Goal: Entertainment & Leisure: Consume media (video, audio)

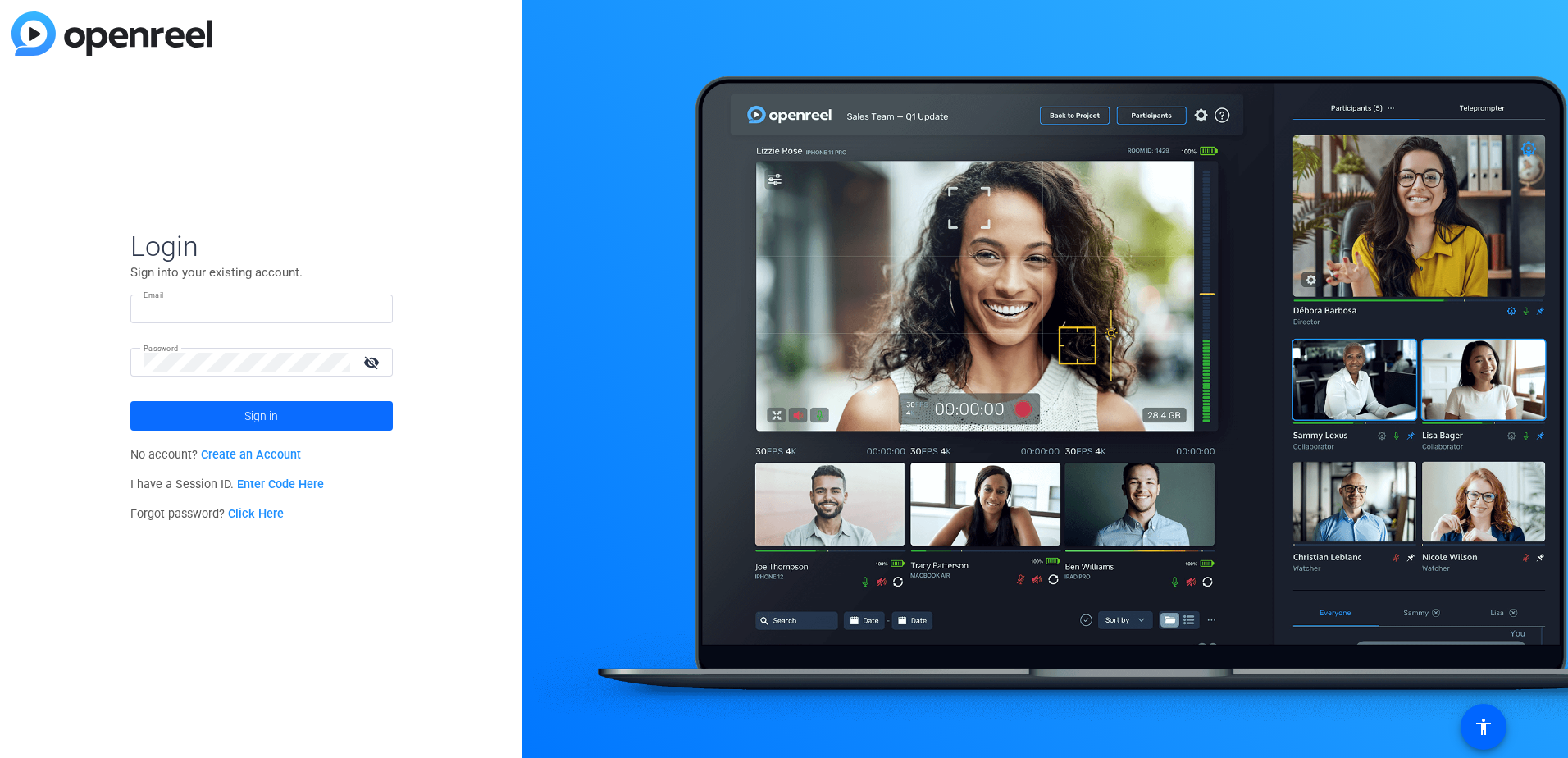
type input "[EMAIL_ADDRESS][DOMAIN_NAME]"
click at [293, 422] on span at bounding box center [262, 416] width 263 height 40
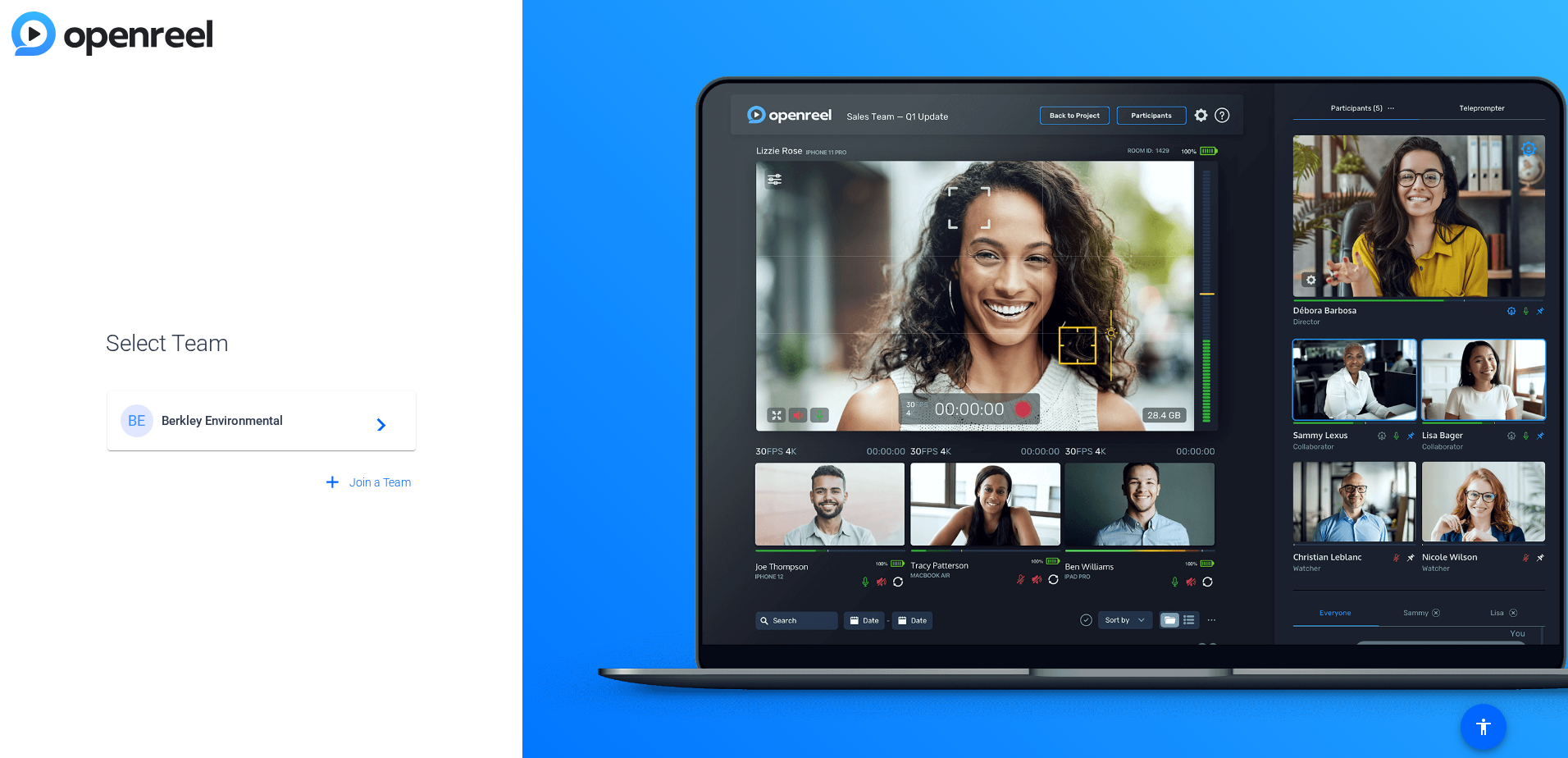
click at [261, 425] on span "Berkley Environmental" at bounding box center [265, 420] width 206 height 15
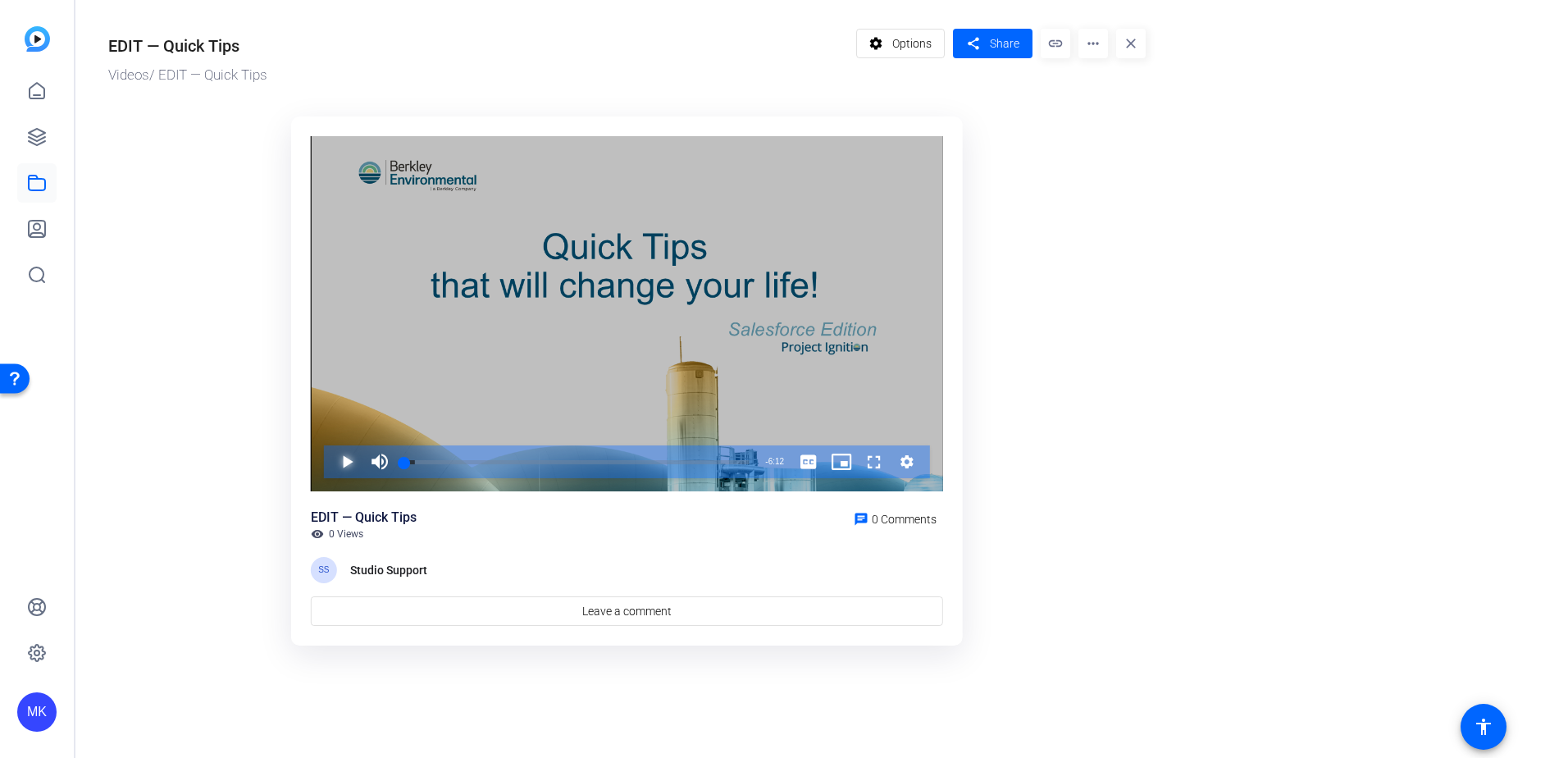
click at [331, 462] on span "Video Player" at bounding box center [331, 462] width 0 height 33
click at [331, 457] on span "Video Player" at bounding box center [331, 462] width 0 height 33
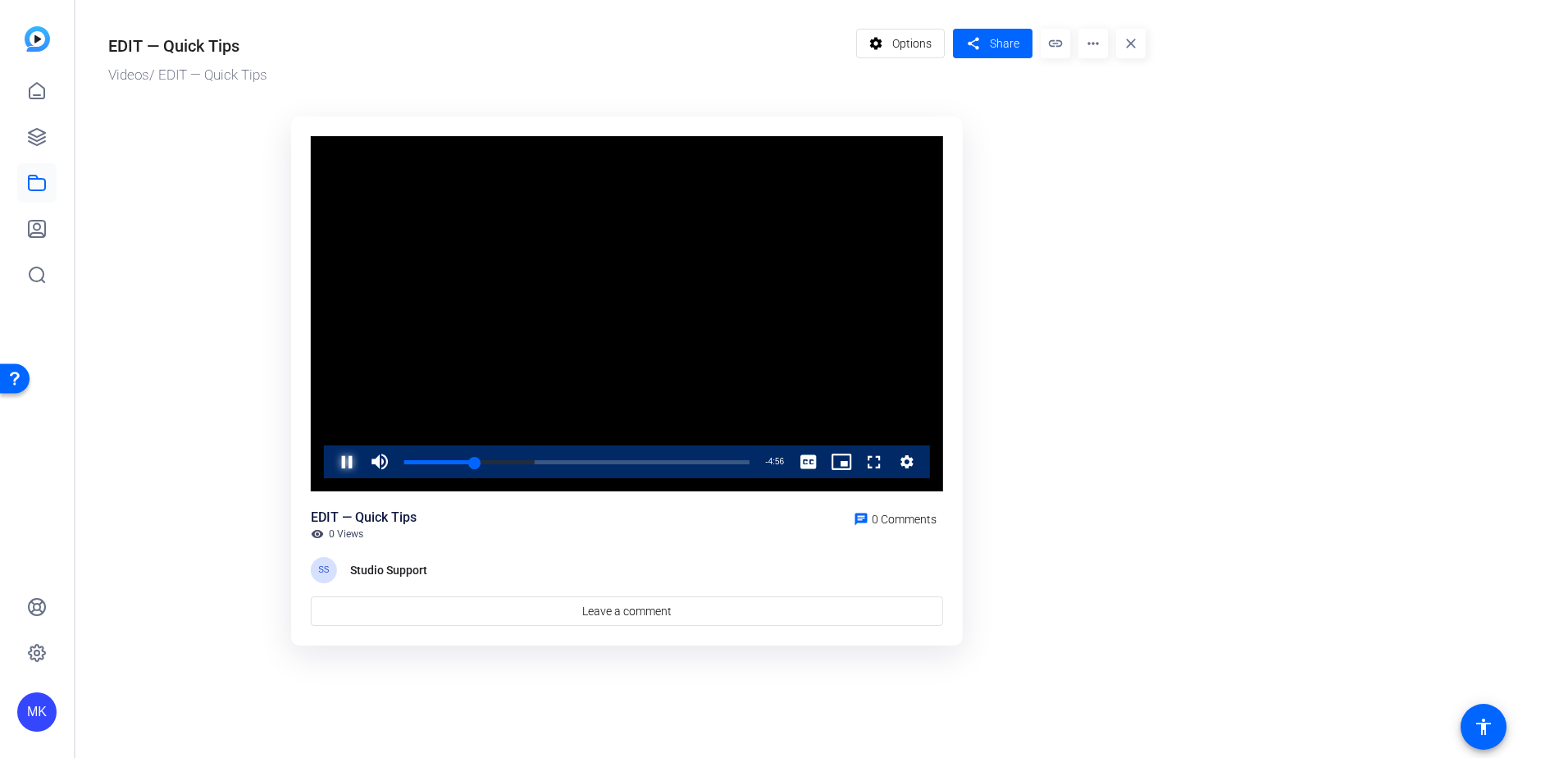
click at [331, 462] on span "Video Player" at bounding box center [331, 462] width 0 height 33
click at [331, 456] on span "Video Player" at bounding box center [331, 462] width 0 height 33
click at [331, 457] on span "Video Player" at bounding box center [331, 462] width 0 height 33
drag, startPoint x: 749, startPoint y: 462, endPoint x: 393, endPoint y: 470, distance: 356.1
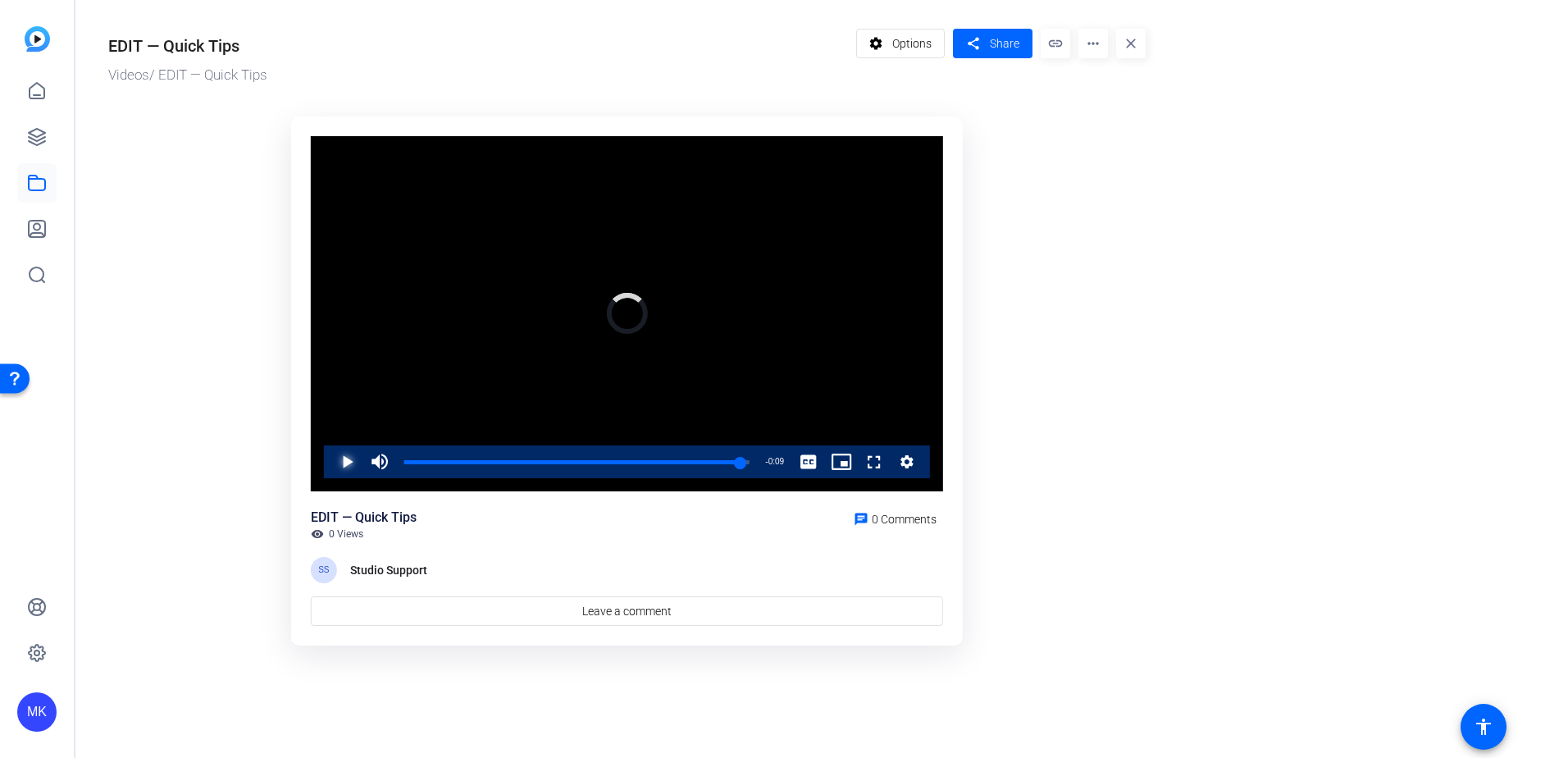
click at [393, 470] on div "Play Mute 0% Current Time 6:03 / Duration 6:12 Loaded : 0.00% 0:12 6:03 Stream …" at bounding box center [626, 462] width 606 height 33
drag, startPoint x: 442, startPoint y: 462, endPoint x: 374, endPoint y: 465, distance: 68.1
click at [374, 465] on div "Mute 16%" at bounding box center [404, 462] width 82 height 33
drag, startPoint x: 374, startPoint y: 465, endPoint x: 346, endPoint y: 463, distance: 28.1
click at [331, 463] on span "Video Player" at bounding box center [331, 462] width 0 height 33
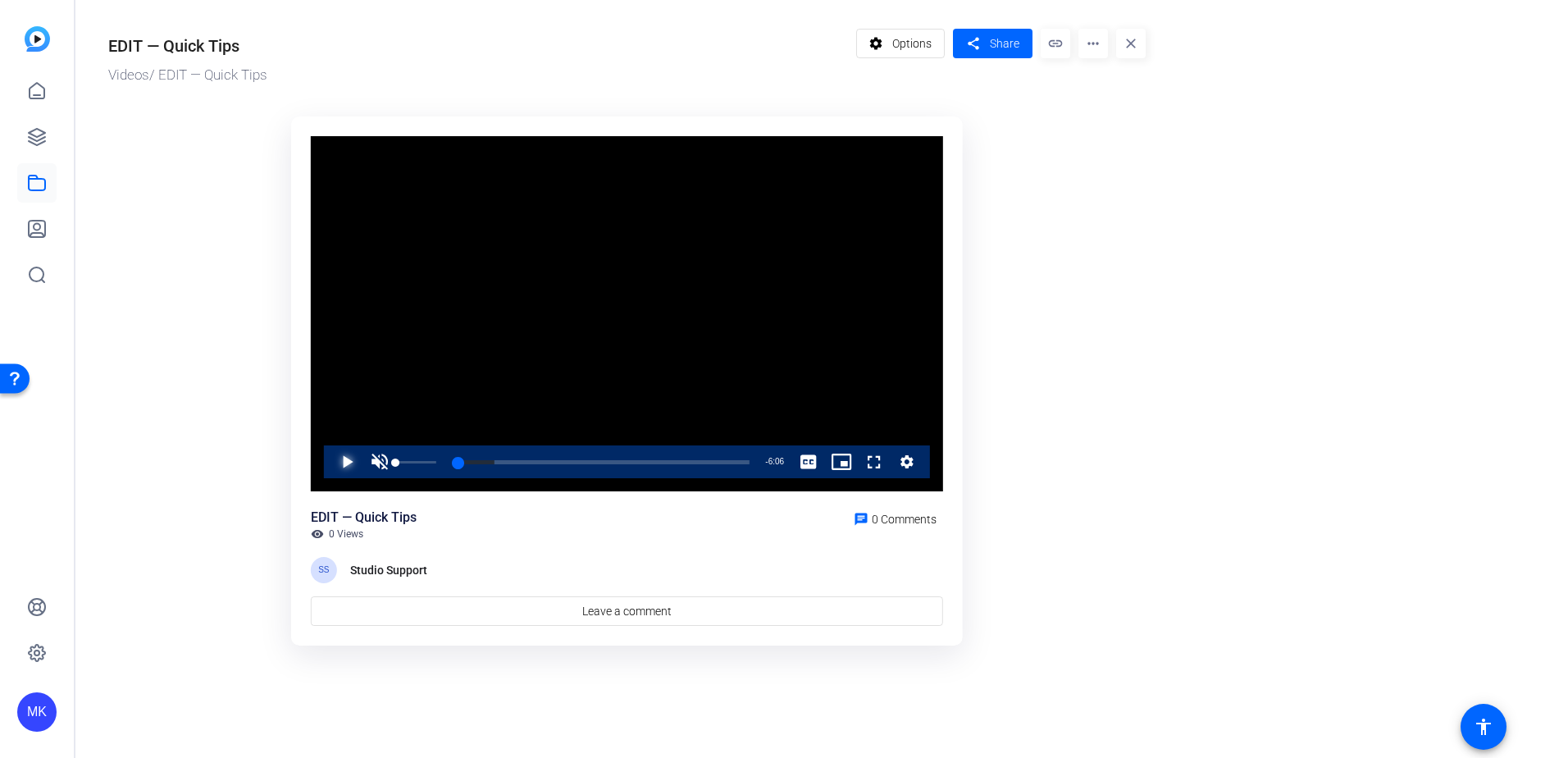
drag, startPoint x: 407, startPoint y: 461, endPoint x: 377, endPoint y: 462, distance: 30.0
click at [377, 462] on div "Unmute 0%" at bounding box center [404, 462] width 82 height 33
click at [379, 461] on span "Video Player" at bounding box center [379, 462] width 33 height 33
click at [331, 463] on span "Video Player" at bounding box center [331, 462] width 0 height 33
drag, startPoint x: 398, startPoint y: 462, endPoint x: 408, endPoint y: 463, distance: 10.0
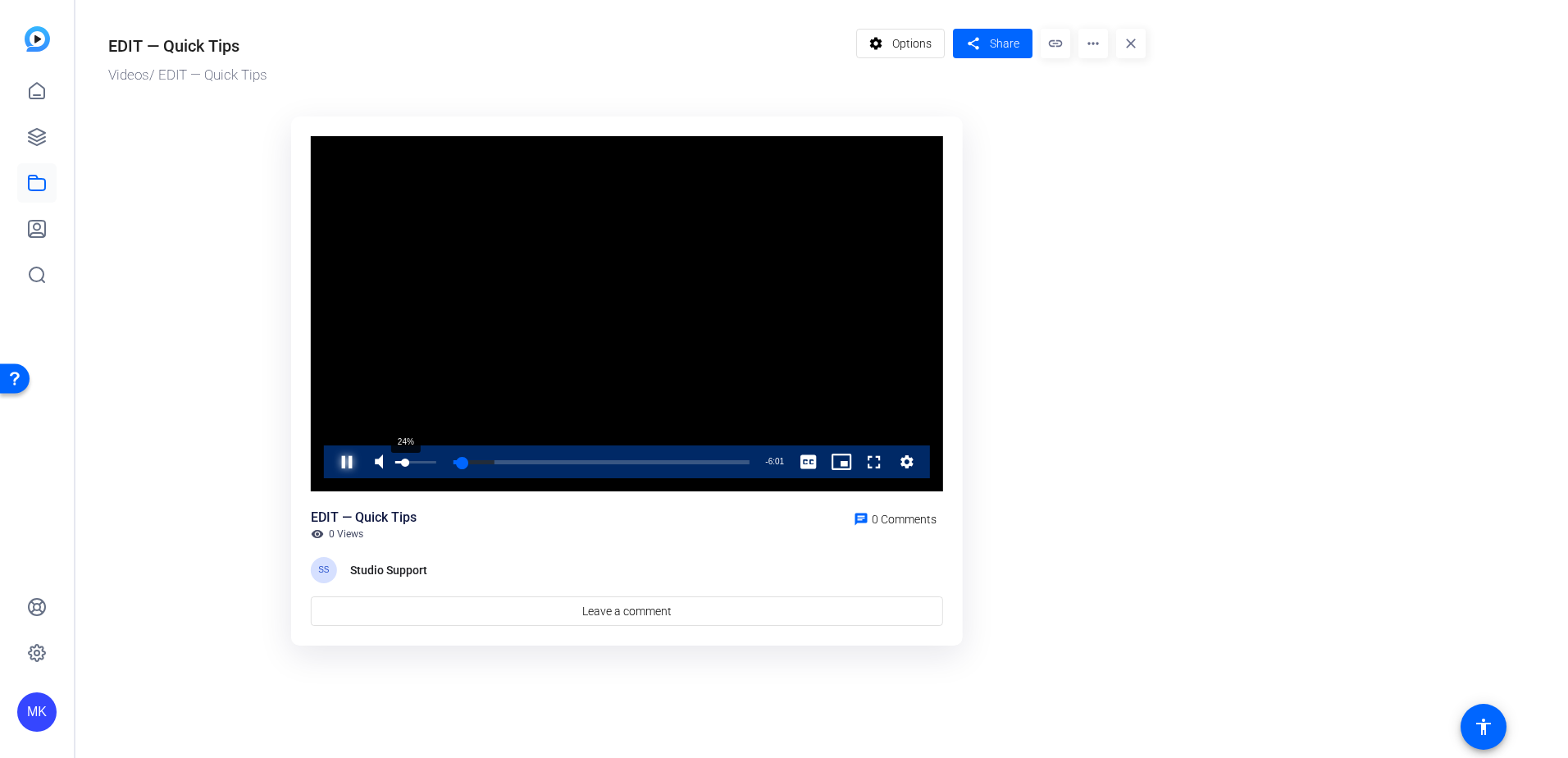
click at [405, 463] on div "Volume Level" at bounding box center [400, 463] width 10 height 2
drag, startPoint x: 420, startPoint y: 461, endPoint x: 384, endPoint y: 464, distance: 36.1
click at [384, 464] on div "Play Unmute 0% Current Time 0:00 / Duration 6:12 Loaded : 16.32% 0:00 0:00 Stre…" at bounding box center [626, 462] width 606 height 33
click at [376, 466] on span "Video Player" at bounding box center [379, 462] width 33 height 33
click at [331, 459] on span "Video Player" at bounding box center [331, 462] width 0 height 33
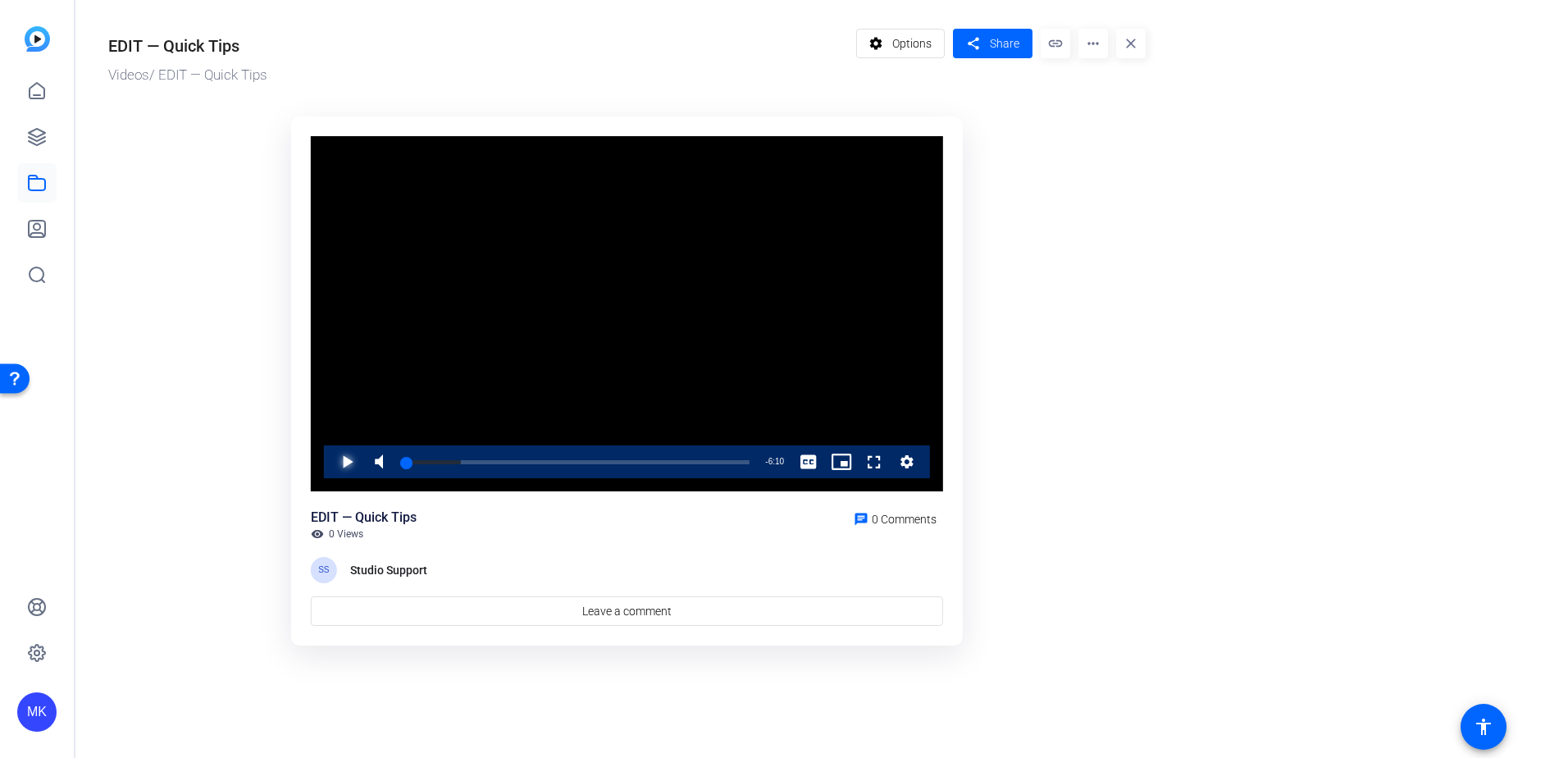
click at [331, 459] on span "Video Player" at bounding box center [331, 462] width 0 height 33
click at [331, 455] on span "Video Player" at bounding box center [331, 462] width 0 height 33
click at [331, 465] on span "Video Player" at bounding box center [331, 462] width 0 height 33
click at [331, 456] on span "Video Player" at bounding box center [331, 462] width 0 height 33
click at [543, 458] on div "Loaded : 70.05% 2:32 3:19" at bounding box center [577, 462] width 362 height 33
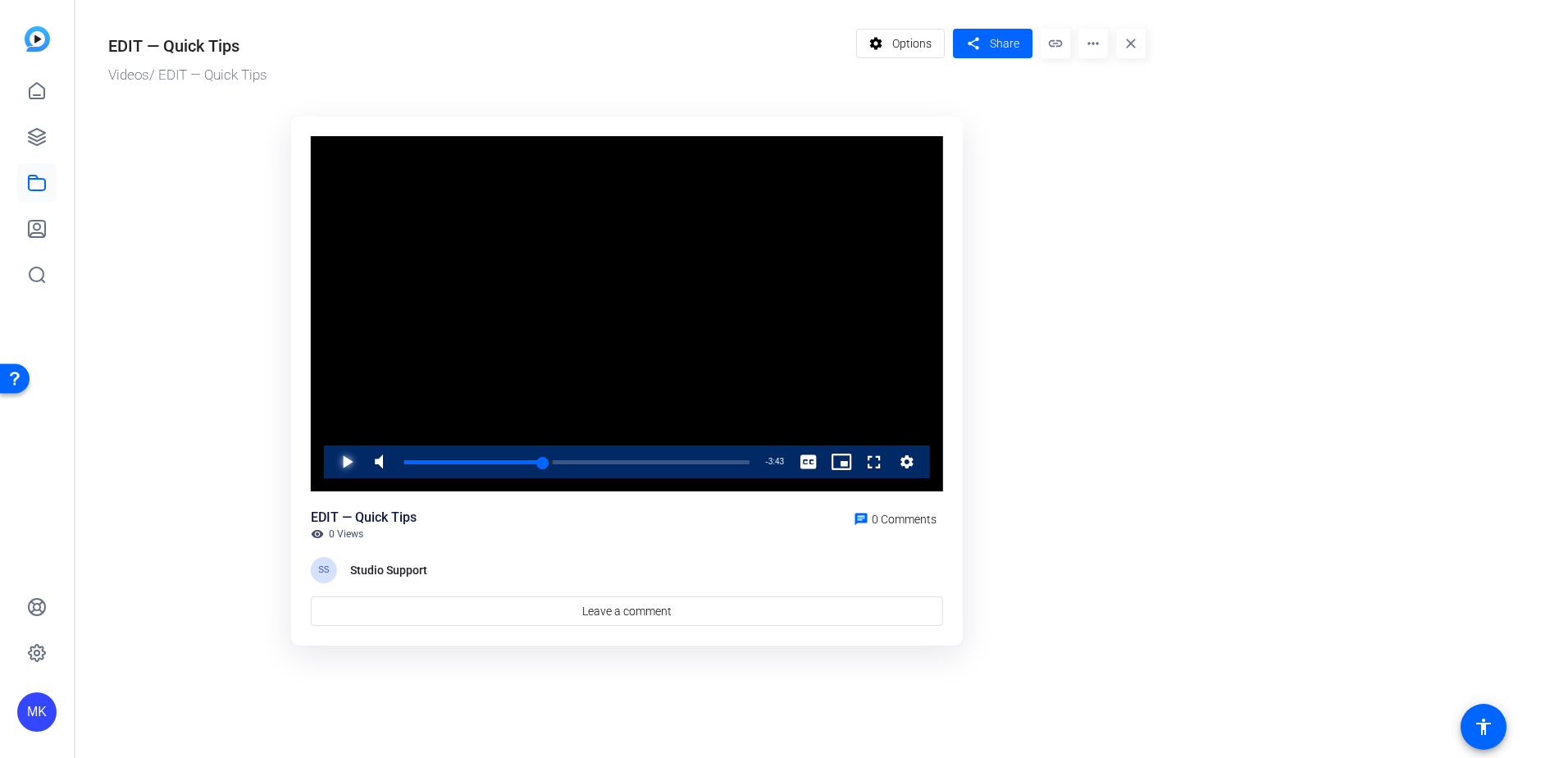
click at [331, 457] on span "Video Player" at bounding box center [331, 462] width 0 height 33
click at [331, 468] on span "Video Player" at bounding box center [331, 462] width 0 height 33
drag, startPoint x: 578, startPoint y: 462, endPoint x: 372, endPoint y: 462, distance: 206.0
click at [372, 462] on div "Play Mute 92% Current Time 3:04 / Duration 6:12 Loaded : 0.00% 0:16 3:07 Stream…" at bounding box center [626, 462] width 606 height 33
drag, startPoint x: 577, startPoint y: 464, endPoint x: 373, endPoint y: 463, distance: 204.0
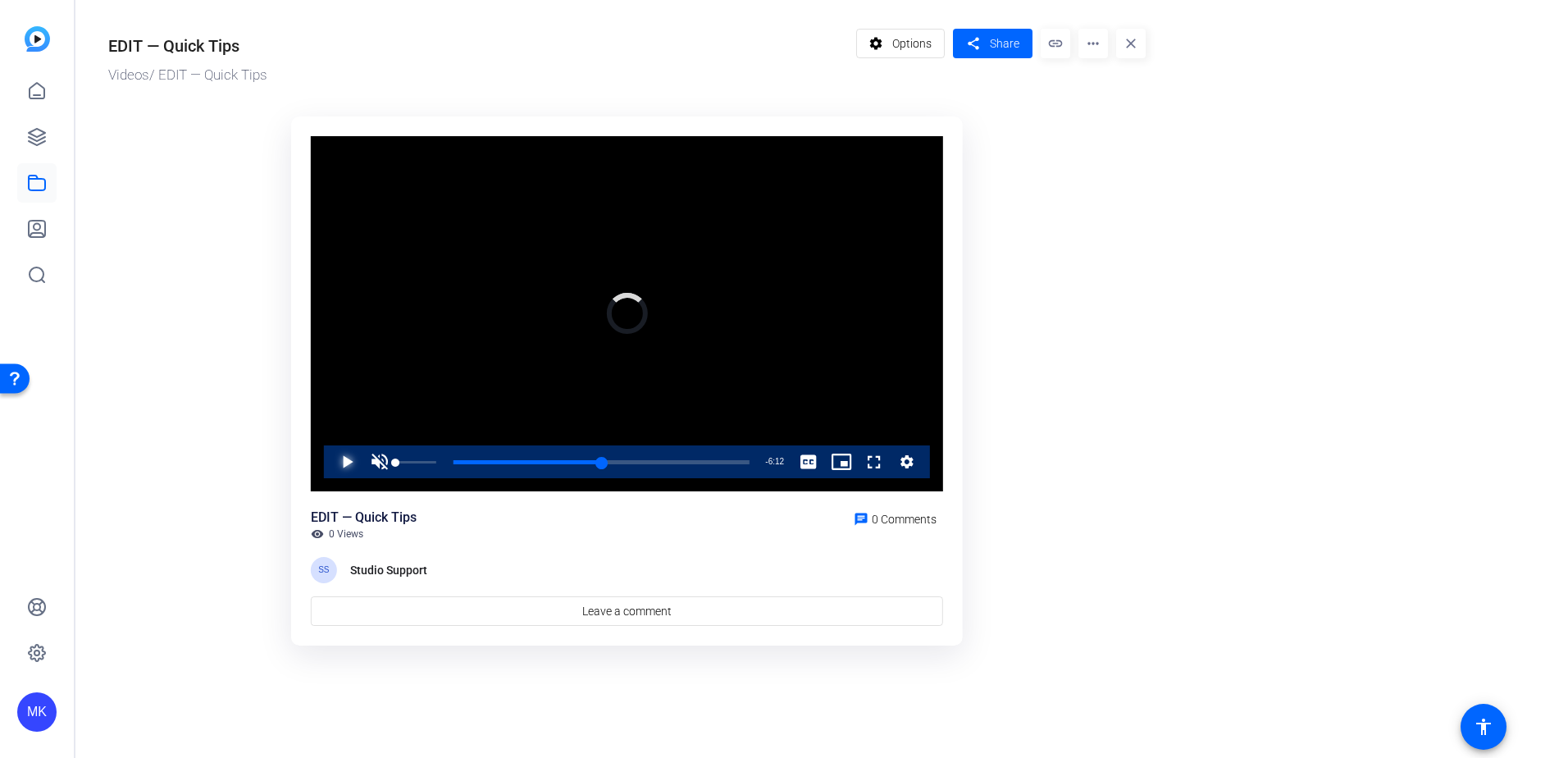
click at [373, 463] on div "Play Unmute 0% Current Time 0:00 / Duration 6:12 Loaded : 0.00% 0:33 3:10 Strea…" at bounding box center [626, 462] width 606 height 33
drag, startPoint x: 592, startPoint y: 461, endPoint x: 413, endPoint y: 457, distance: 179.0
click at [413, 457] on div "Loaded : 0.00% 0:36 3:17" at bounding box center [577, 462] width 362 height 33
drag, startPoint x: 587, startPoint y: 462, endPoint x: 410, endPoint y: 459, distance: 177.0
click at [410, 459] on div "Loaded : 0.00% 0:06 3:17" at bounding box center [577, 462] width 362 height 33
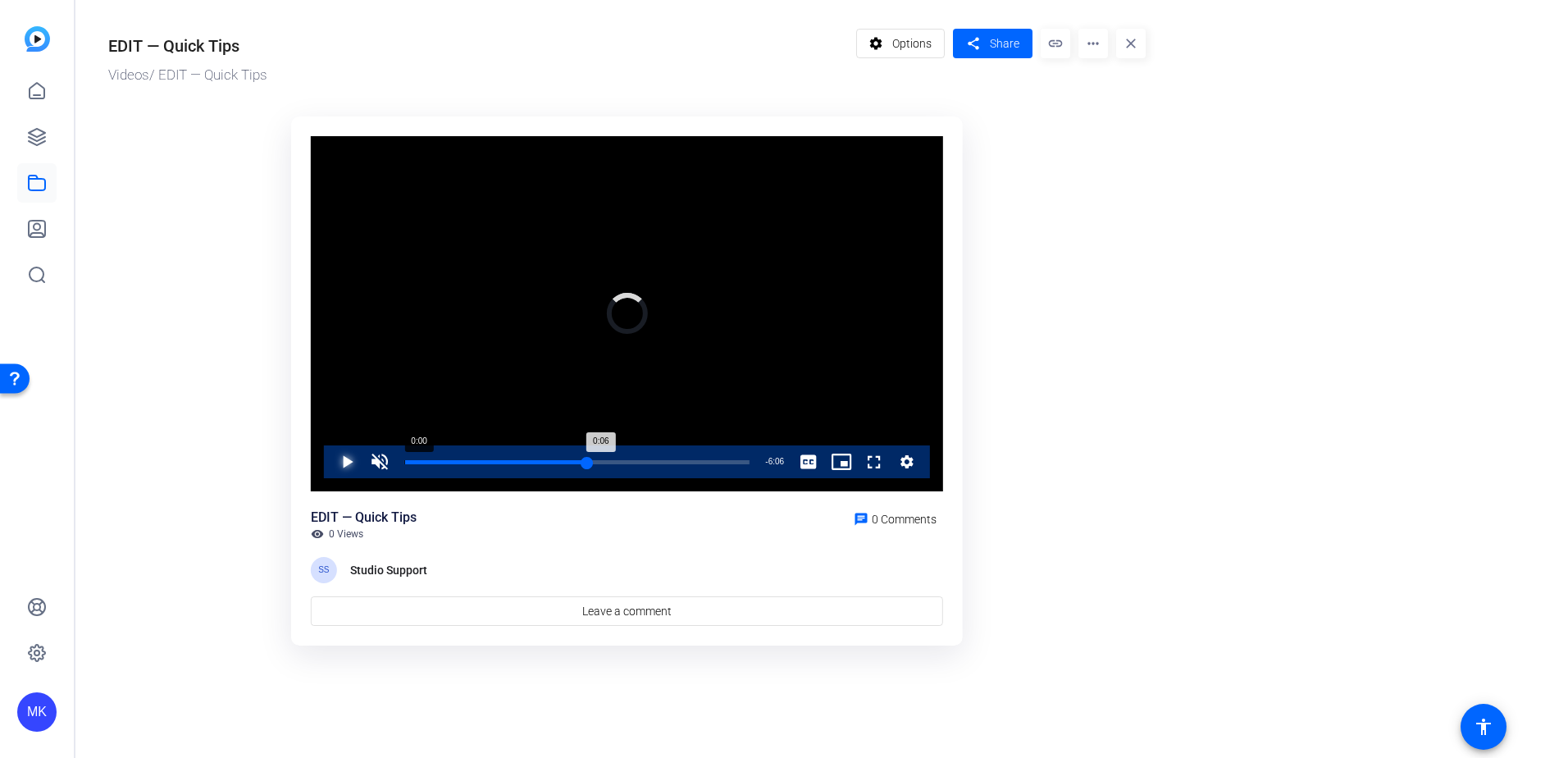
click at [403, 460] on div "Loaded : 0.00% 0:00 0:06" at bounding box center [577, 462] width 362 height 33
click at [380, 461] on span "Video Player" at bounding box center [379, 462] width 33 height 33
click at [331, 462] on span "Video Player" at bounding box center [331, 462] width 0 height 33
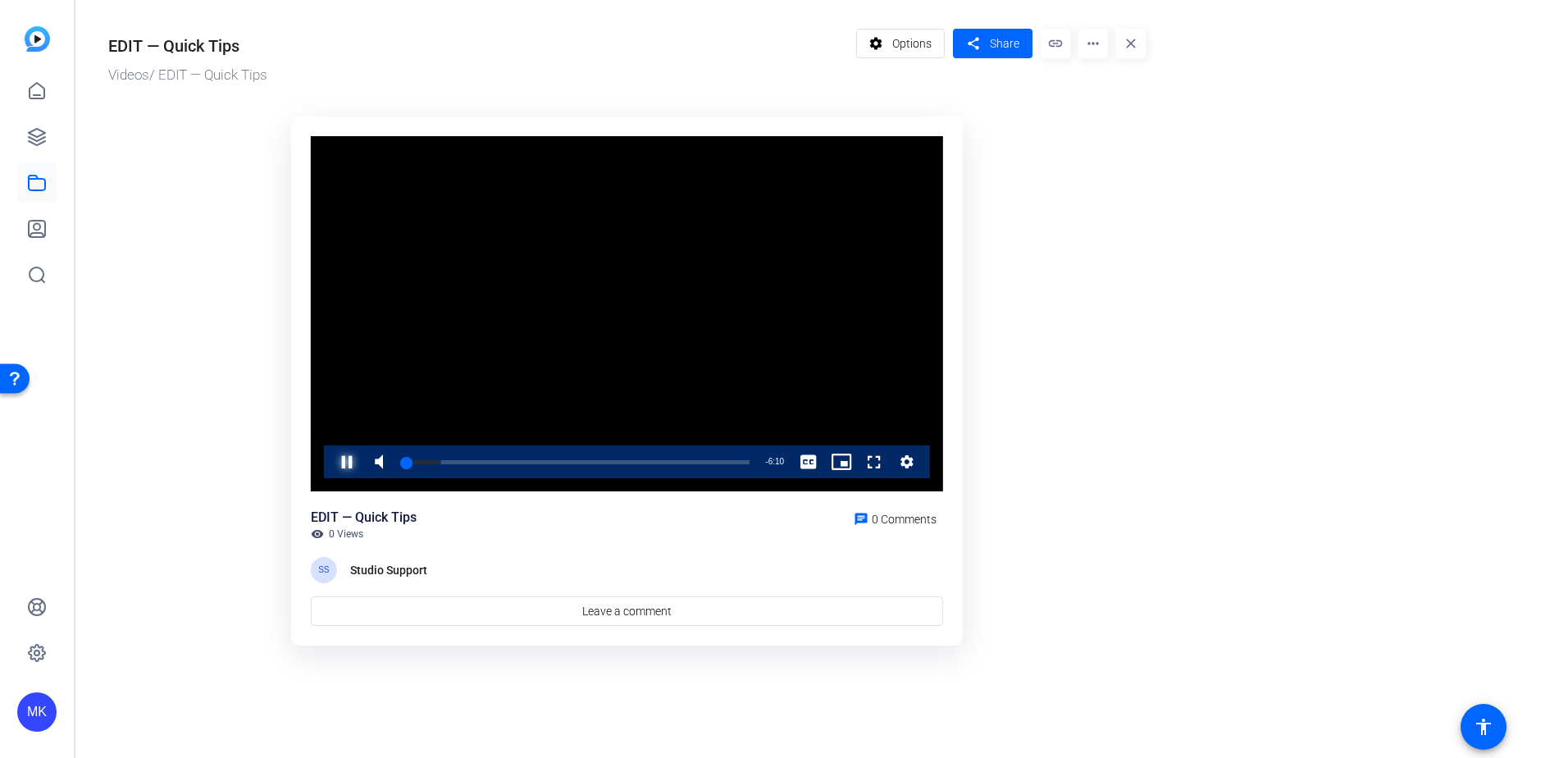
click at [331, 462] on span "Video Player" at bounding box center [331, 462] width 0 height 33
click at [331, 460] on span "Video Player" at bounding box center [331, 462] width 0 height 33
drag, startPoint x: 405, startPoint y: 460, endPoint x: 659, endPoint y: 458, distance: 254.0
click at [659, 457] on div "Loaded : 0.00% 4:11 0:11" at bounding box center [577, 462] width 362 height 33
click at [676, 463] on div "Loaded : 0.00% 4:52 4:34" at bounding box center [576, 463] width 345 height 4
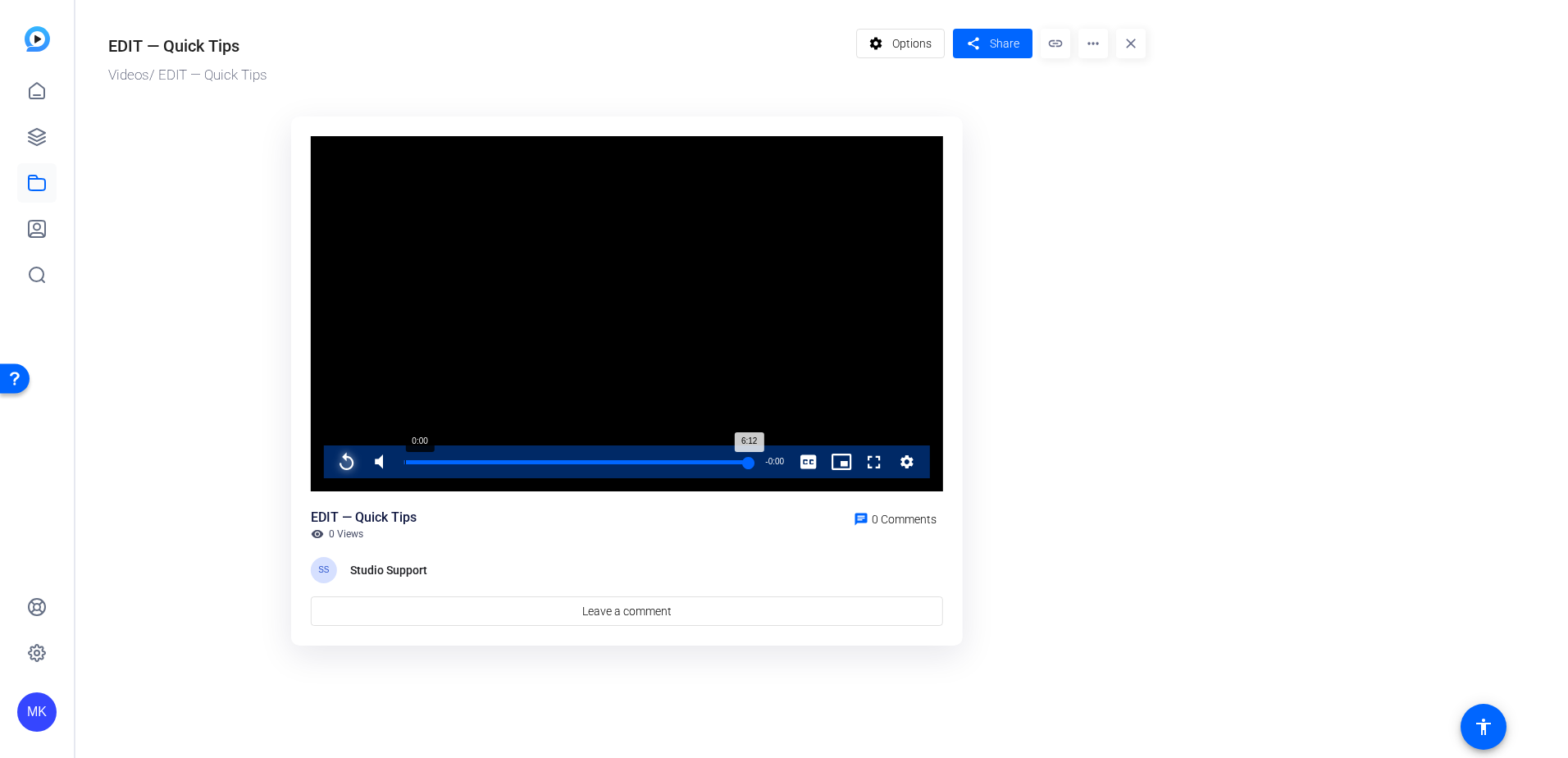
click at [405, 459] on div "Loaded : 100.00% 0:00 6:12" at bounding box center [577, 462] width 362 height 33
click at [331, 462] on span "Video Player" at bounding box center [331, 462] width 0 height 33
drag, startPoint x: 341, startPoint y: 463, endPoint x: 350, endPoint y: 461, distance: 9.2
click at [331, 463] on span "Video Player" at bounding box center [331, 462] width 0 height 33
